Goal: Find specific page/section: Find specific page/section

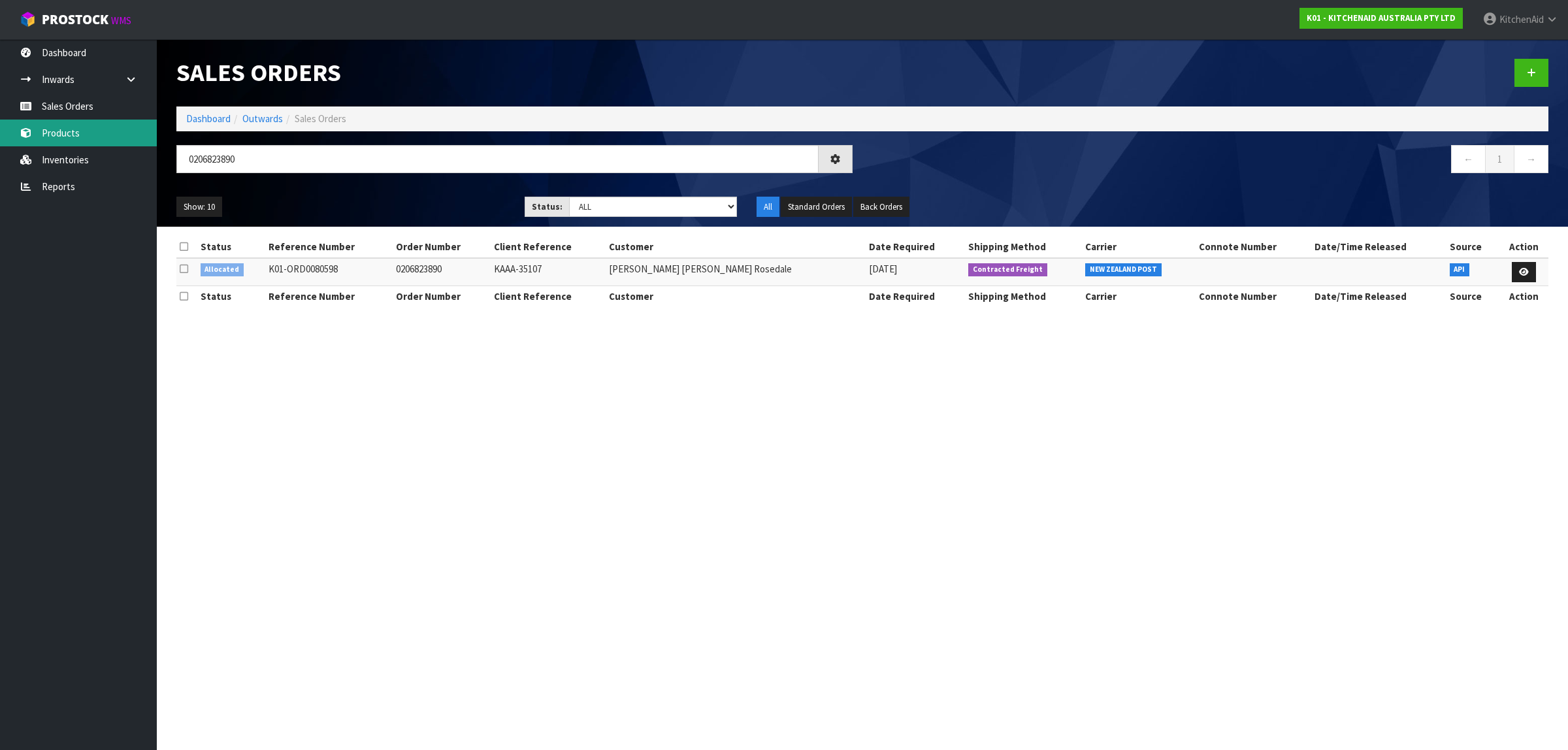
click at [77, 134] on link "Products" at bounding box center [78, 133] width 157 height 27
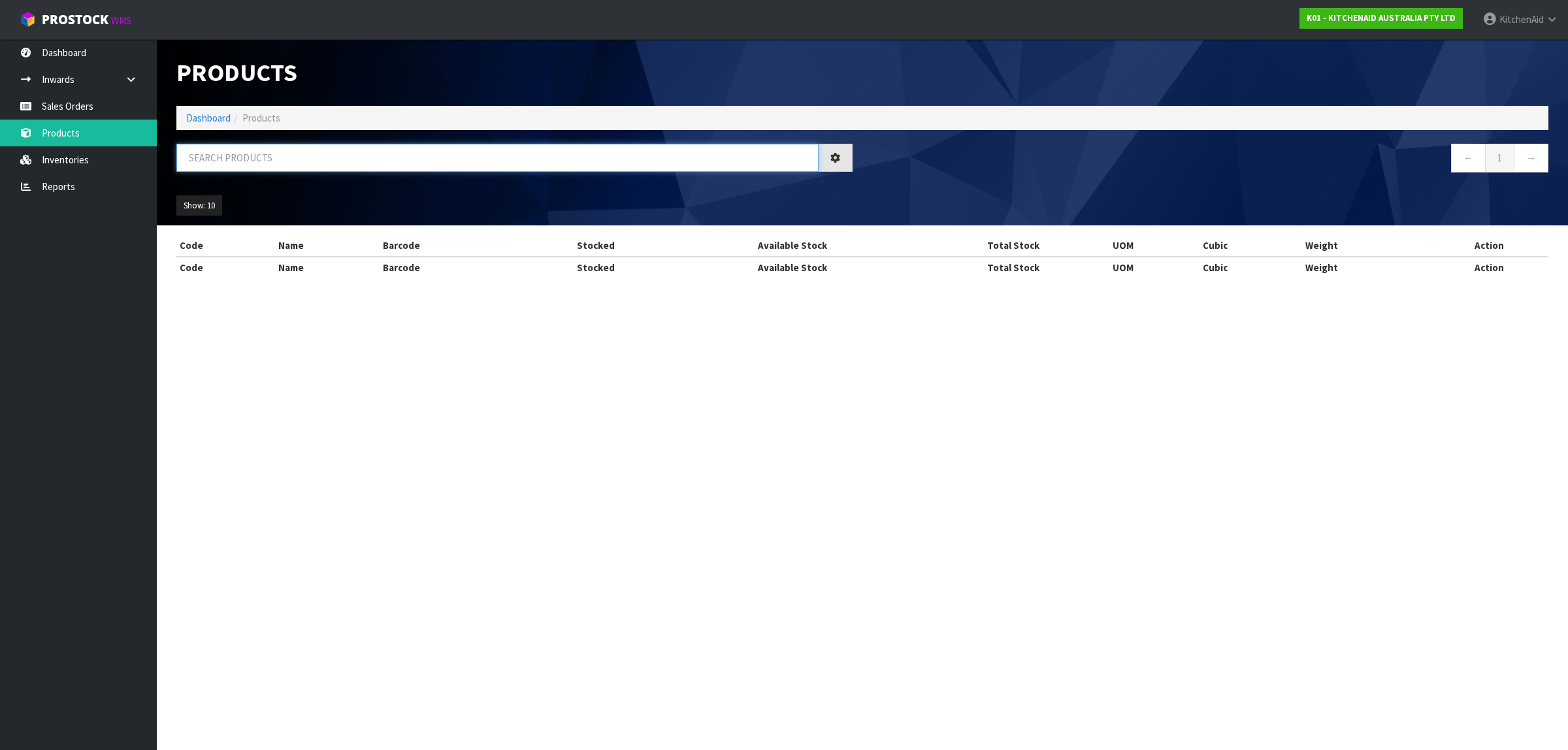
click at [364, 161] on input "text" at bounding box center [497, 157] width 642 height 28
paste input "3180526"
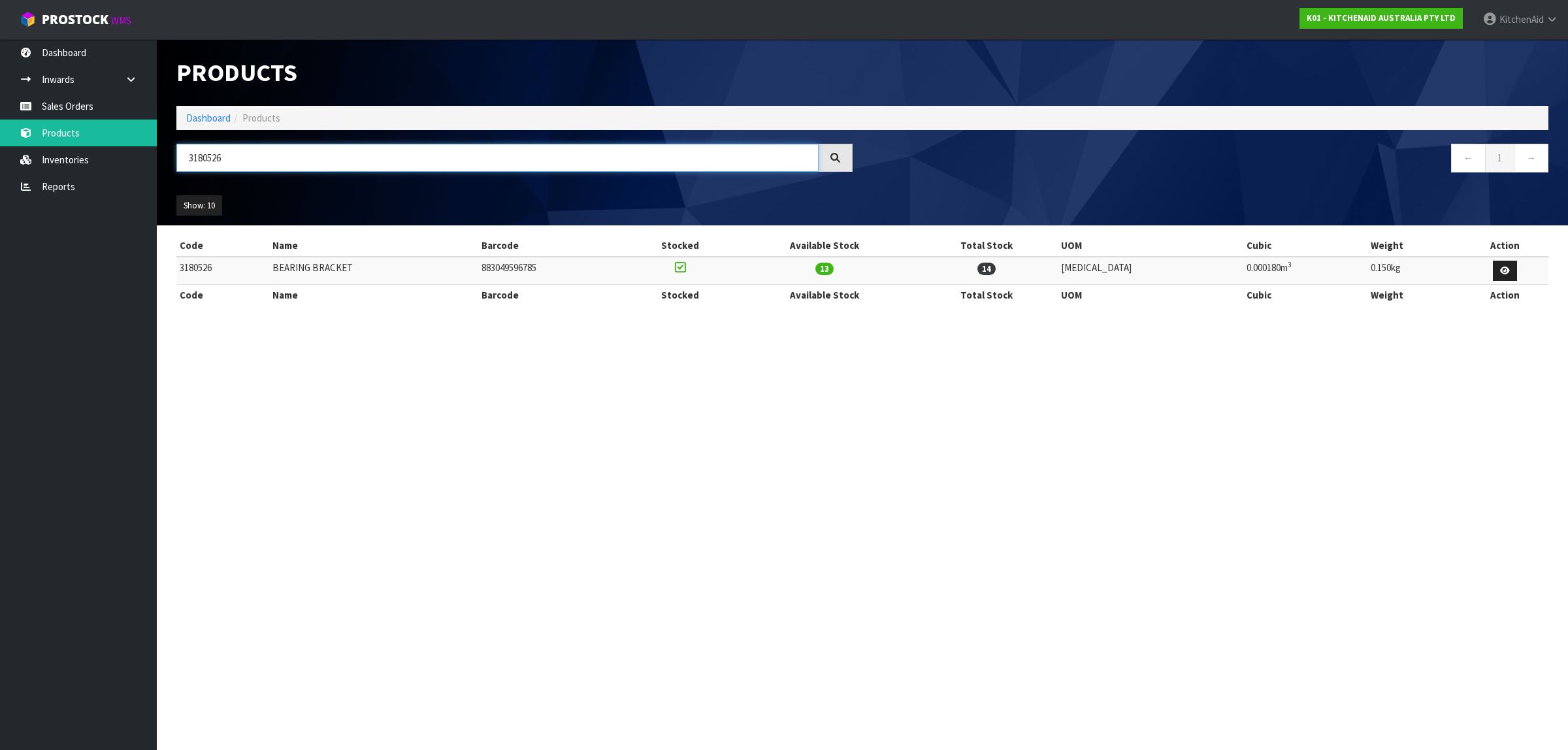
paste input "W11200218"
drag, startPoint x: 203, startPoint y: 154, endPoint x: 171, endPoint y: 149, distance: 32.4
click at [171, 149] on div "W11200218" at bounding box center [514, 162] width 696 height 38
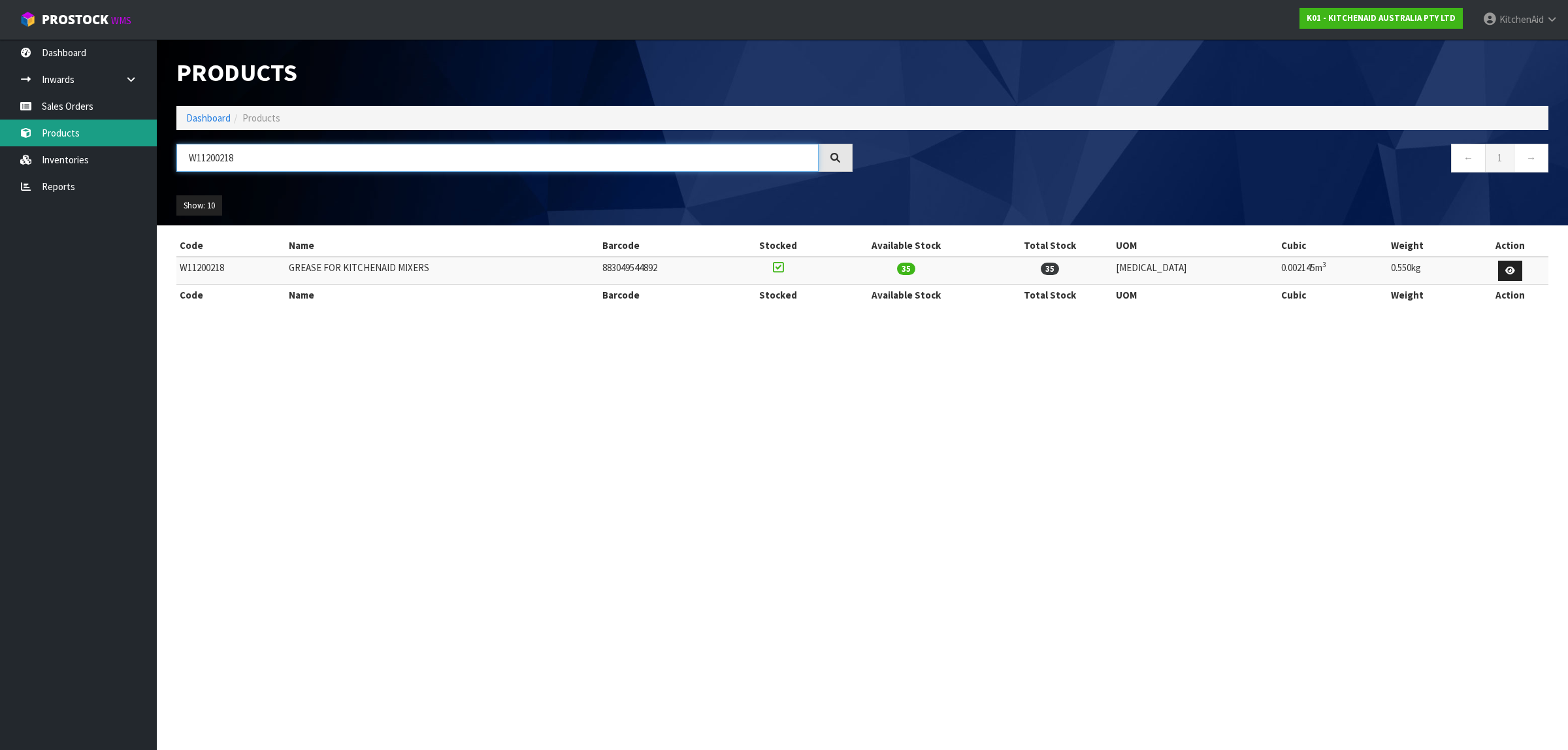
drag, startPoint x: 285, startPoint y: 161, endPoint x: 122, endPoint y: 142, distance: 164.1
click at [122, 142] on body "Toggle navigation ProStock WMS K01 - KITCHENAID AUSTRALIA PTY LTD [GEOGRAPHIC_D…" at bounding box center [784, 375] width 1568 height 750
paste input "P4162324"
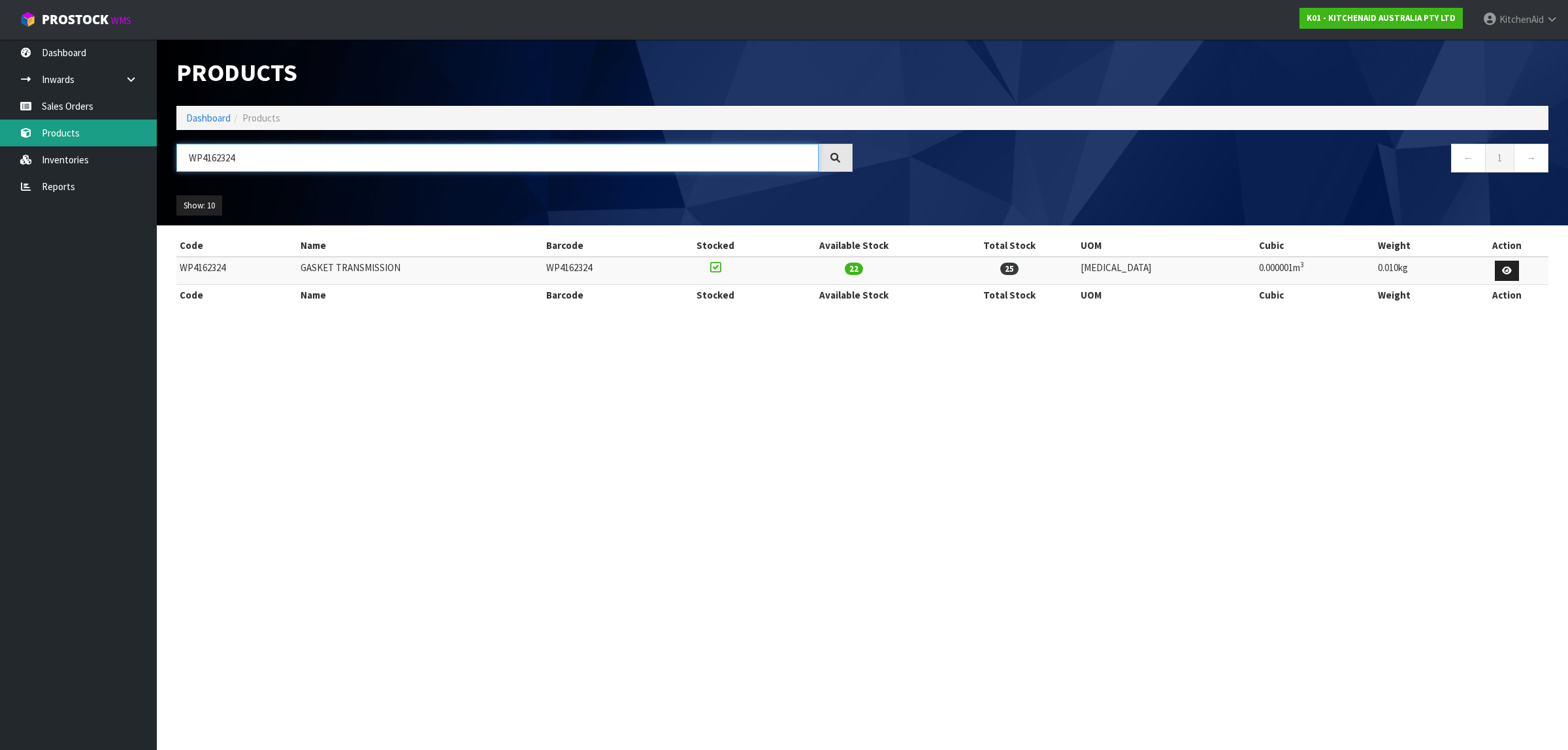
drag, startPoint x: 282, startPoint y: 160, endPoint x: 133, endPoint y: 139, distance: 150.5
click at [133, 139] on body "Toggle navigation ProStock WMS K01 - KITCHENAID AUSTRALIA PTY LTD [GEOGRAPHIC_D…" at bounding box center [784, 375] width 1568 height 750
paste input "3180526"
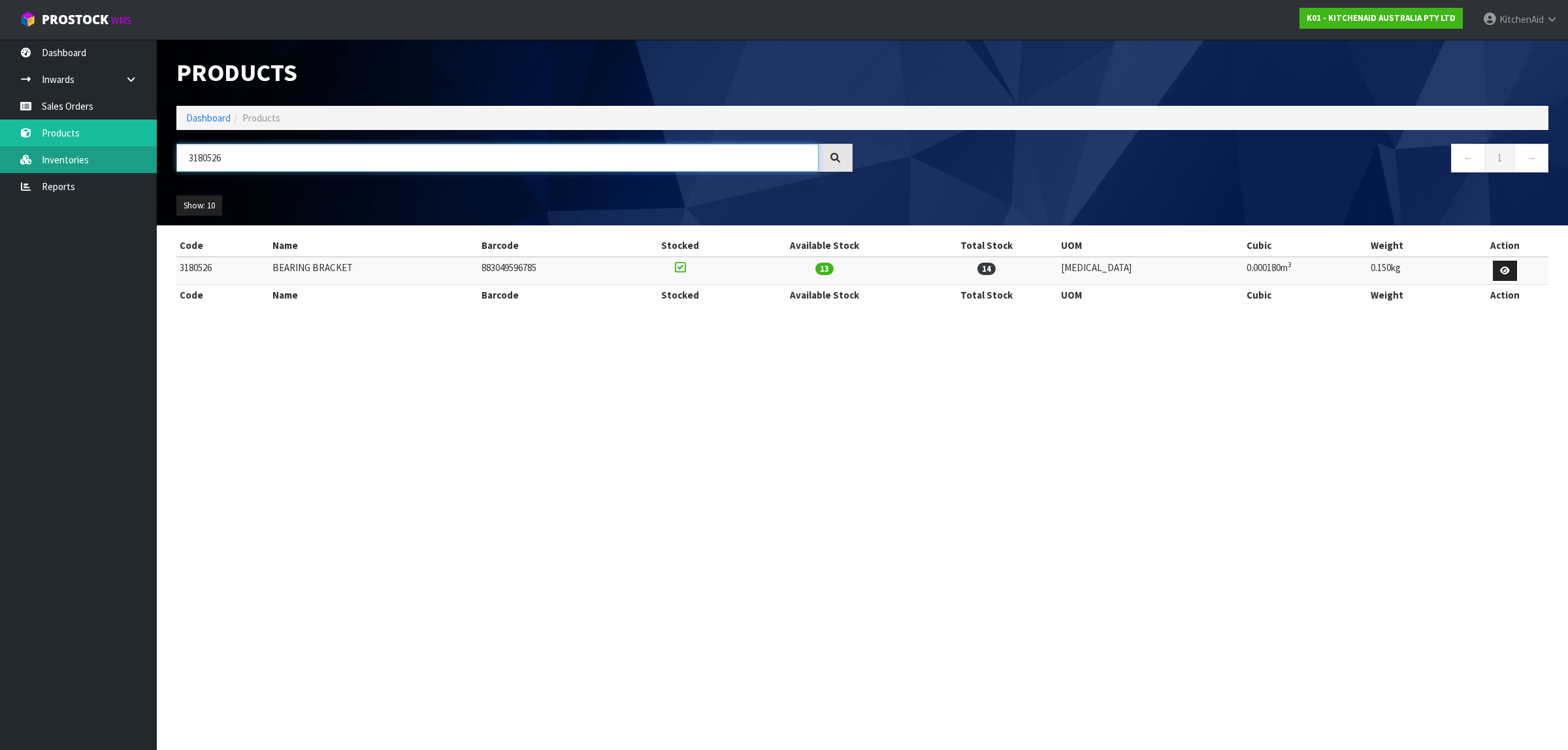
drag, startPoint x: 288, startPoint y: 154, endPoint x: 147, endPoint y: 154, distance: 141.0
click at [147, 154] on body "Toggle navigation ProStock WMS K01 - KITCHENAID AUSTRALIA PTY LTD [GEOGRAPHIC_D…" at bounding box center [784, 375] width 1568 height 750
paste input "W10900799"
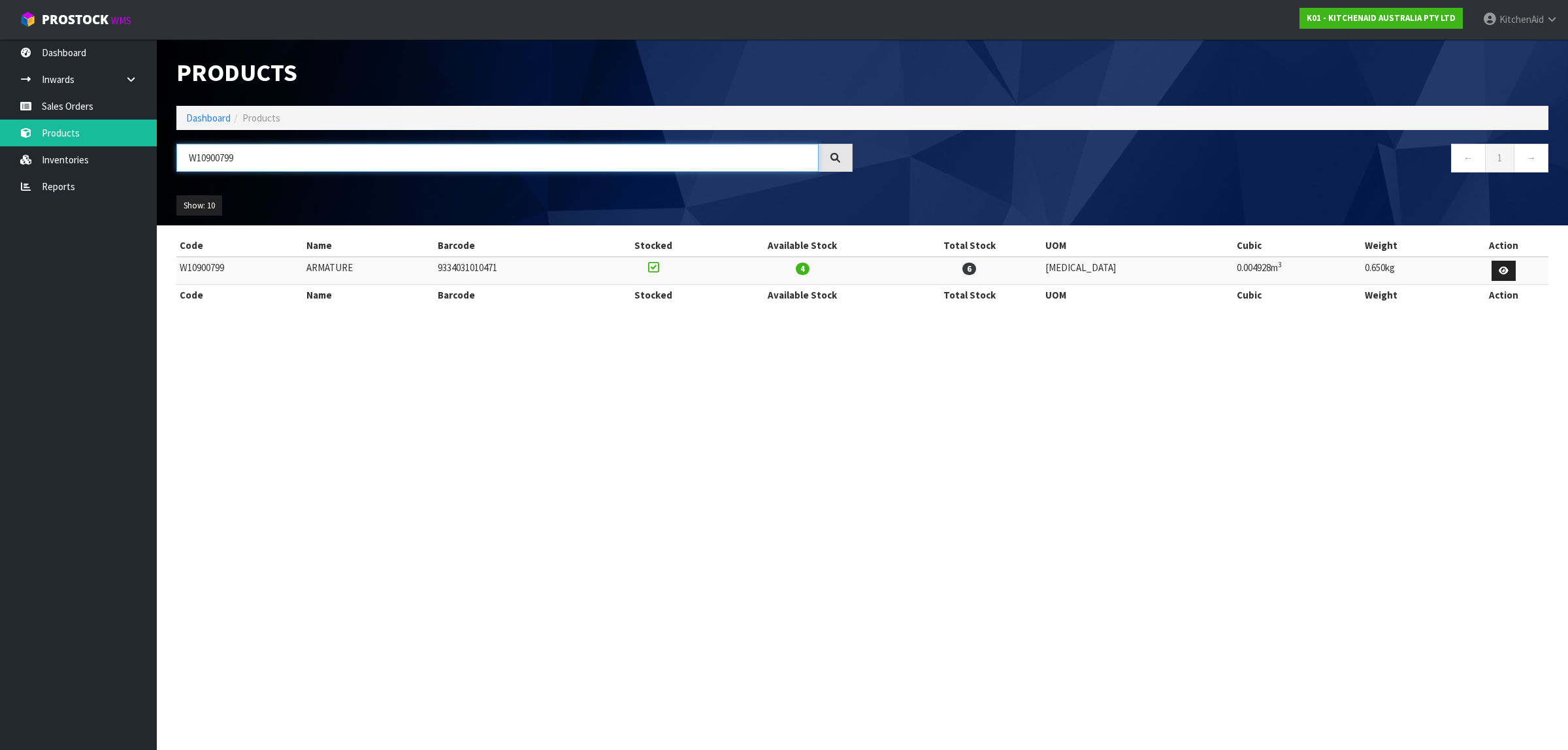
drag, startPoint x: 293, startPoint y: 165, endPoint x: 177, endPoint y: 151, distance: 116.8
click at [177, 151] on input "W10900799" at bounding box center [497, 157] width 642 height 28
paste input "PW10380496VP"
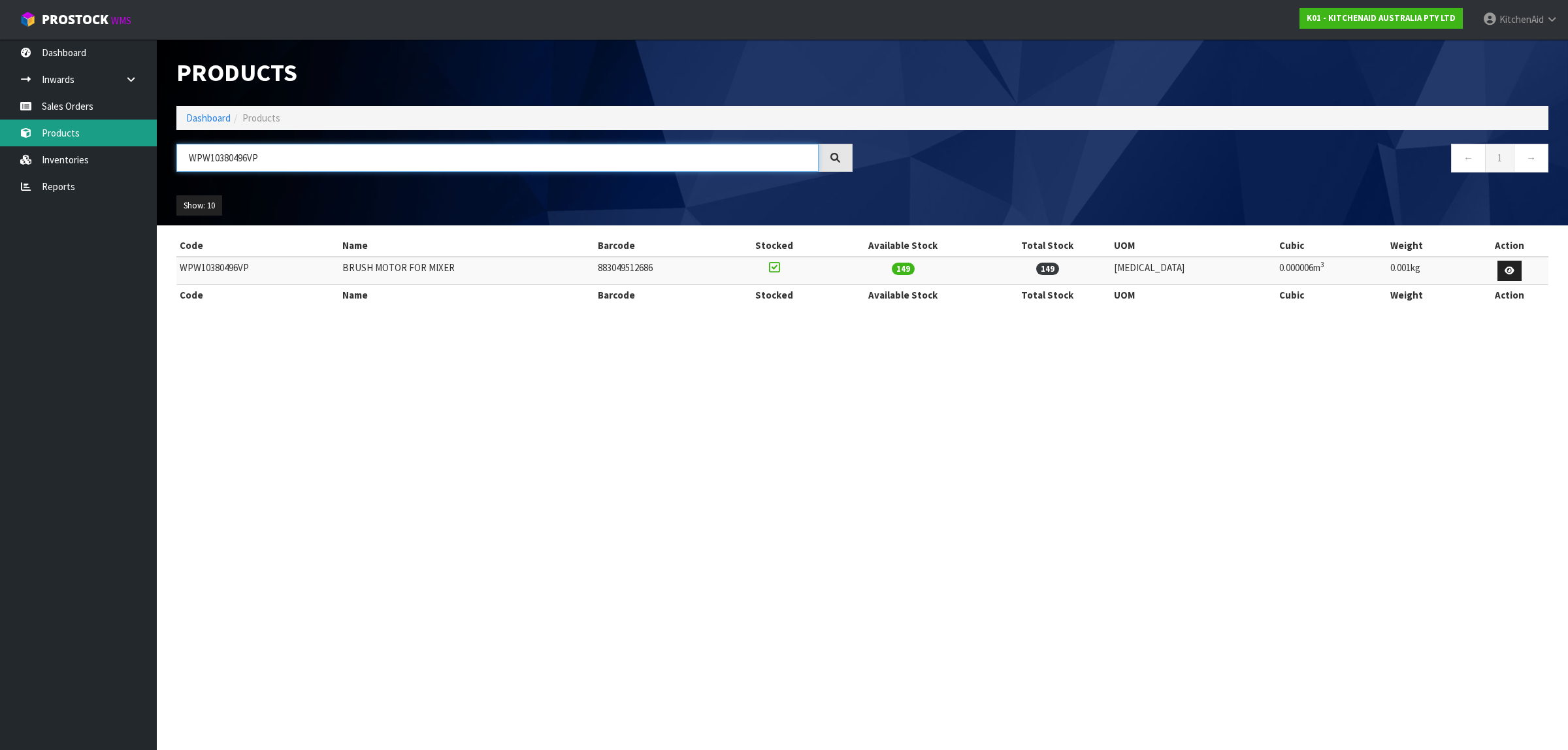
drag, startPoint x: 284, startPoint y: 154, endPoint x: 144, endPoint y: 136, distance: 141.2
click at [144, 136] on body "Toggle navigation ProStock WMS K01 - KITCHENAID AUSTRALIA PTY LTD [GEOGRAPHIC_D…" at bounding box center [784, 375] width 1568 height 750
paste input "11188058"
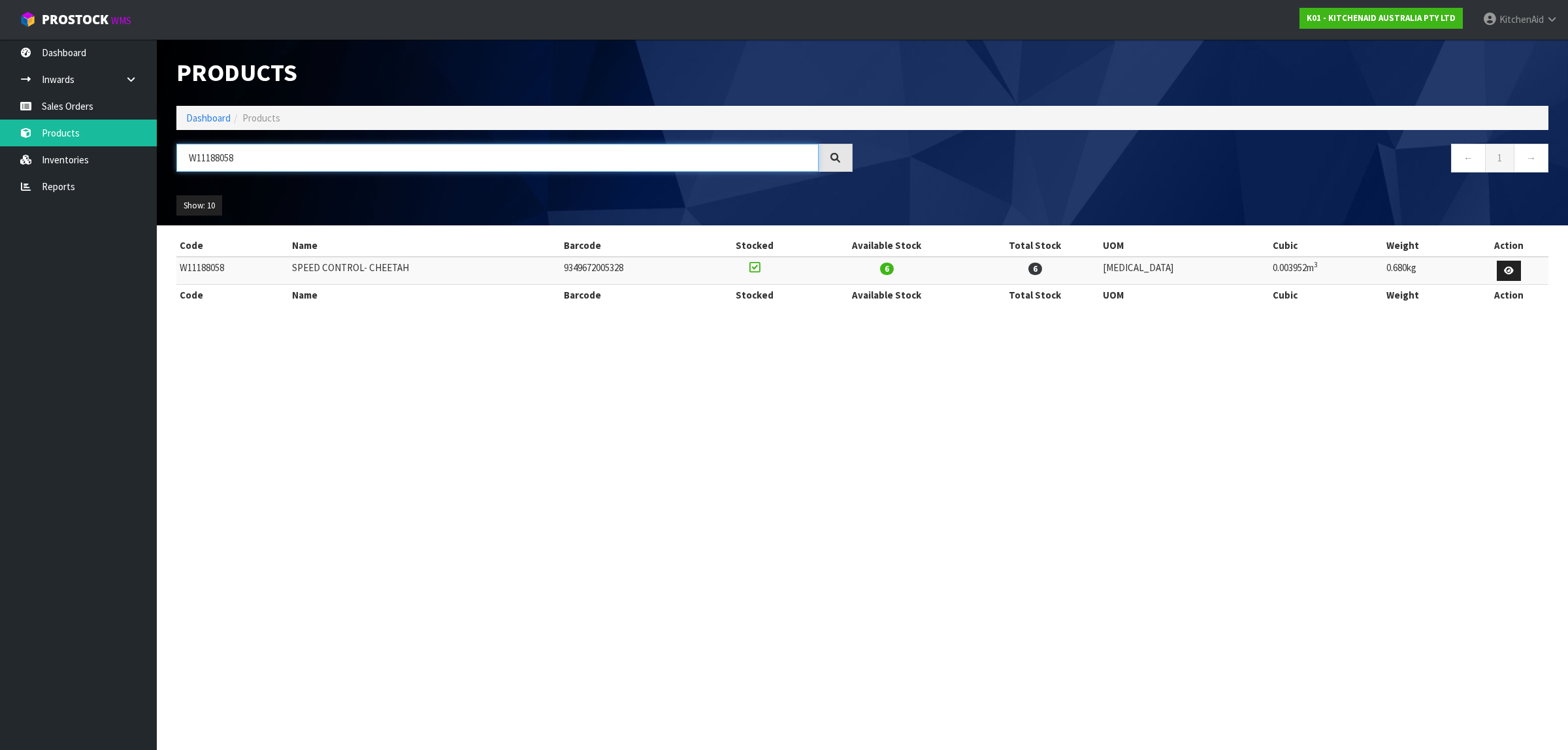
paste input "3180526"
drag, startPoint x: 302, startPoint y: 155, endPoint x: 170, endPoint y: 158, distance: 132.0
click at [170, 158] on div "3180526" at bounding box center [514, 162] width 696 height 38
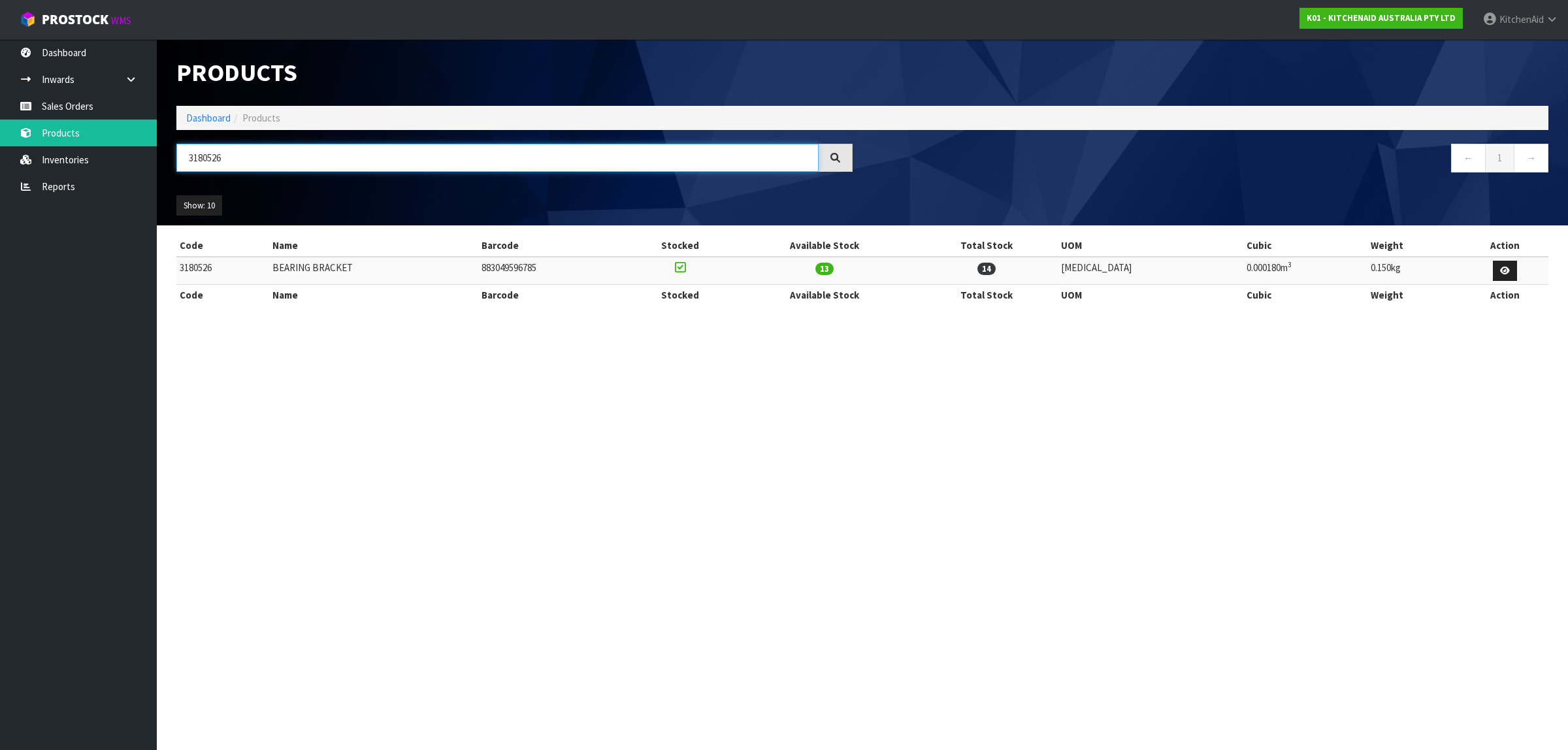
type input "3180526"
click at [67, 106] on link "Sales Orders" at bounding box center [78, 106] width 157 height 27
click at [265, 160] on input "3180526" at bounding box center [497, 157] width 642 height 28
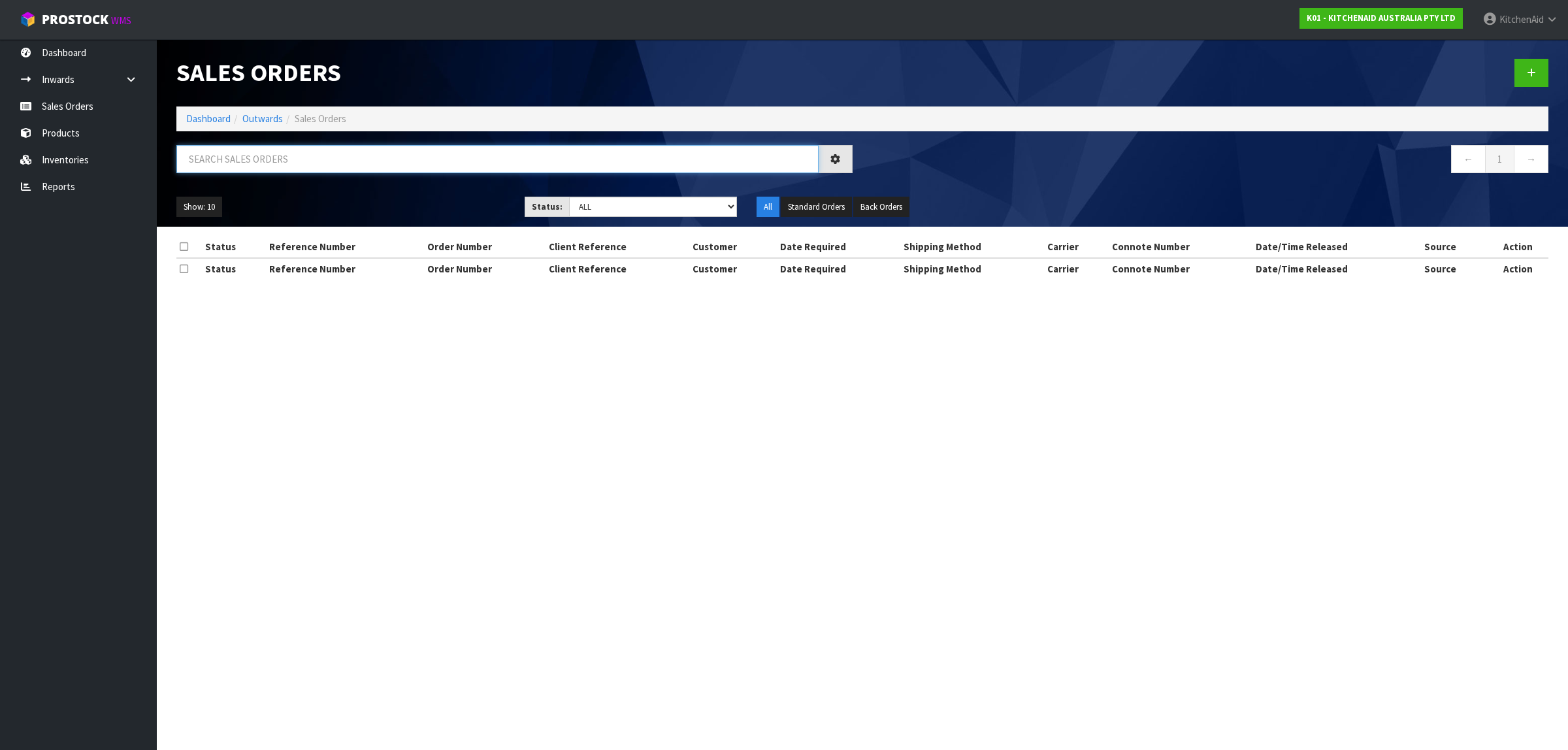
click at [304, 161] on input "text" at bounding box center [497, 159] width 642 height 28
paste input "0000012472"
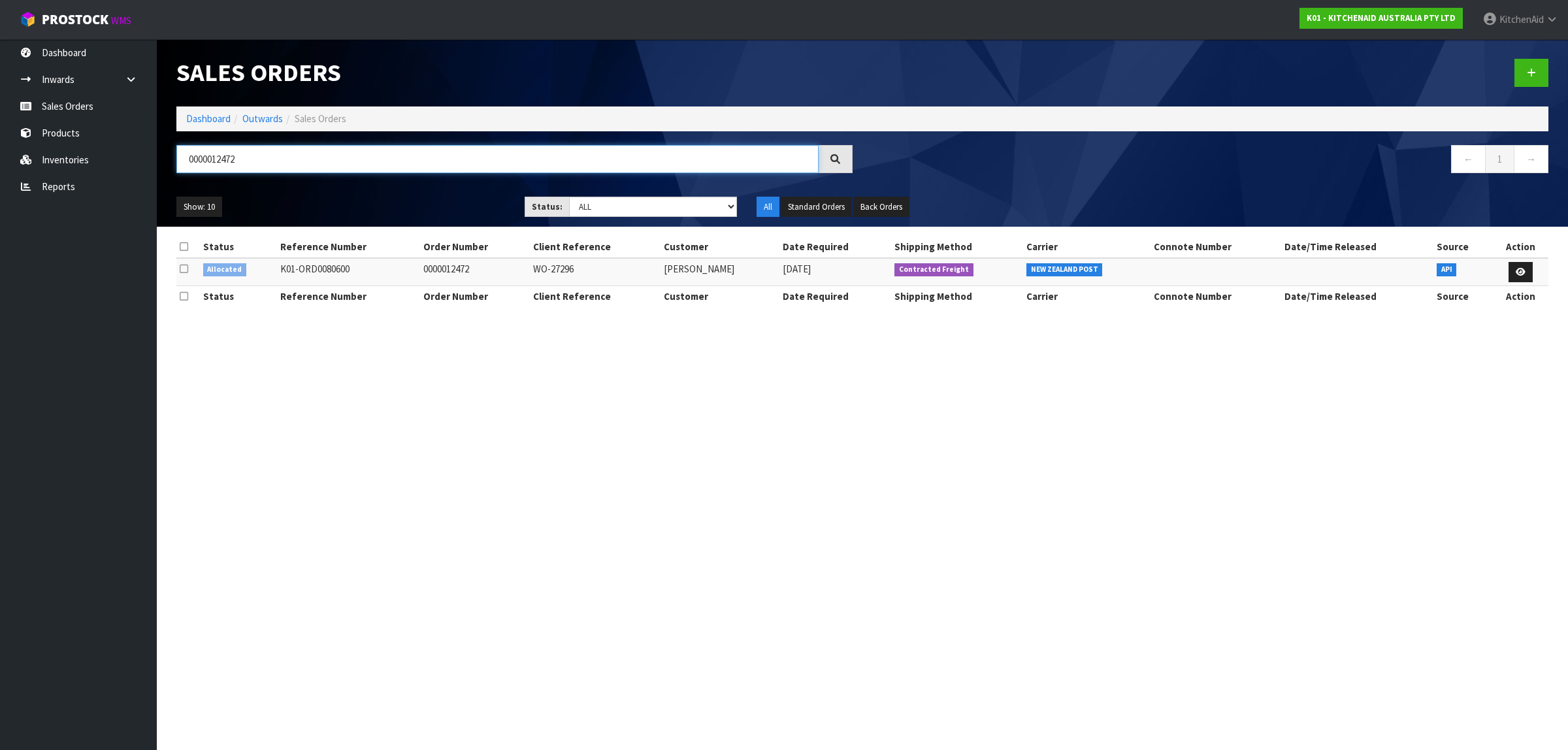
click at [338, 166] on input "0000012472" at bounding box center [497, 159] width 642 height 28
drag, startPoint x: 356, startPoint y: 164, endPoint x: 142, endPoint y: 157, distance: 214.1
click at [142, 157] on body "Toggle navigation ProStock WMS K01 - KITCHENAID AUSTRALIA PTY LTD [GEOGRAPHIC_D…" at bounding box center [784, 375] width 1568 height 750
paste input "3039"
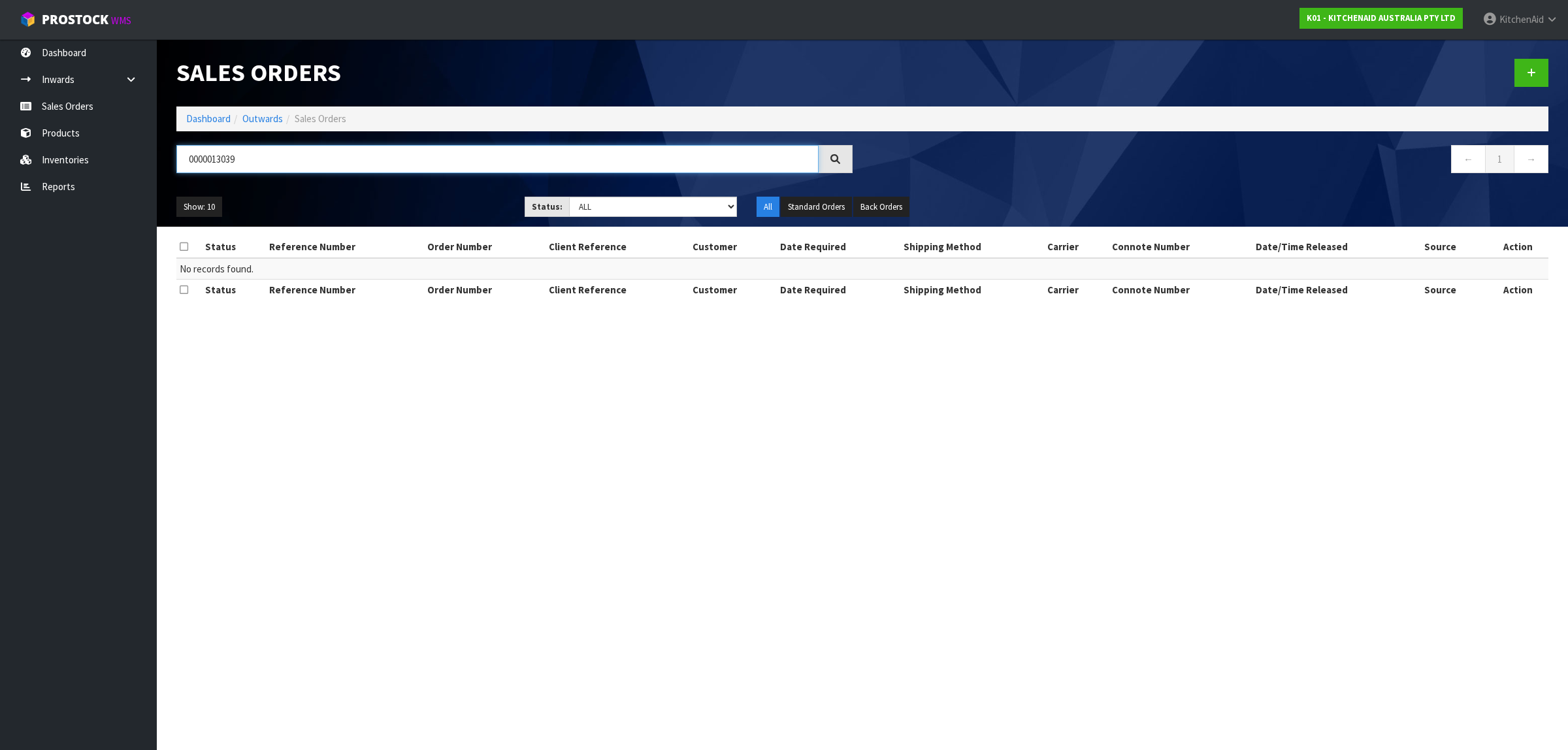
type input "0000013039"
